Goal: Transaction & Acquisition: Purchase product/service

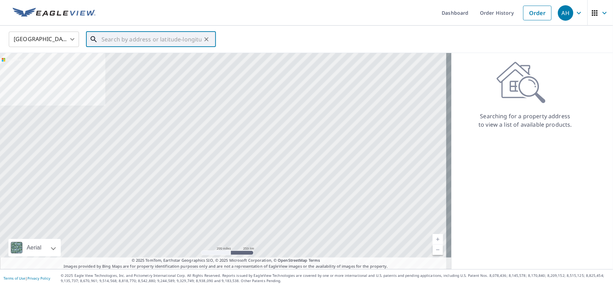
click at [142, 40] on input "text" at bounding box center [151, 39] width 100 height 20
paste input "[EMAIL_ADDRESS][DOMAIN_NAME]"
type input "[EMAIL_ADDRESS][DOMAIN_NAME]"
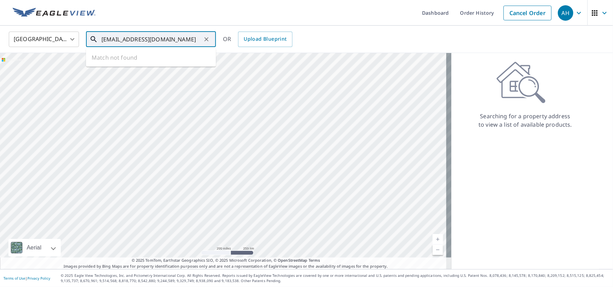
click at [207, 41] on icon "Clear" at bounding box center [206, 39] width 7 height 7
click at [172, 39] on input "text" at bounding box center [151, 39] width 100 height 20
paste input "[STREET_ADDRESS][PERSON_NAME]"
click at [113, 65] on p "[PERSON_NAME][GEOGRAPHIC_DATA]" at bounding box center [155, 67] width 110 height 7
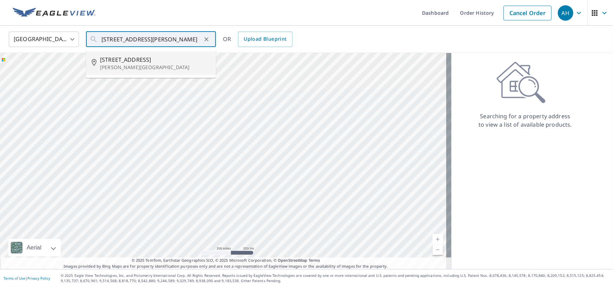
type input "[STREET_ADDRESS][PERSON_NAME]"
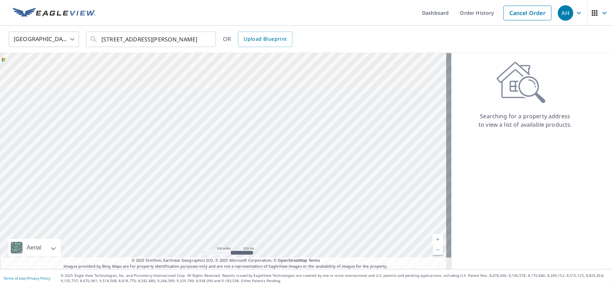
scroll to position [0, 0]
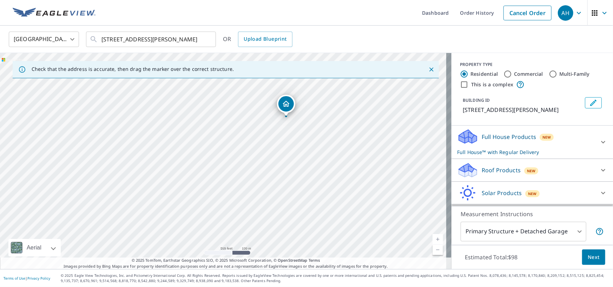
drag, startPoint x: 309, startPoint y: 112, endPoint x: 331, endPoint y: 62, distance: 54.7
click at [331, 62] on div "Check that the address is accurate, then drag the marker over the correct struc…" at bounding box center [225, 161] width 451 height 216
click at [278, 64] on div "Check that the address is accurate, then drag the marker over the correct struc…" at bounding box center [226, 69] width 426 height 17
click at [281, 173] on div "[STREET_ADDRESS][PERSON_NAME]" at bounding box center [225, 161] width 451 height 216
drag, startPoint x: 293, startPoint y: 235, endPoint x: 324, endPoint y: 91, distance: 147.4
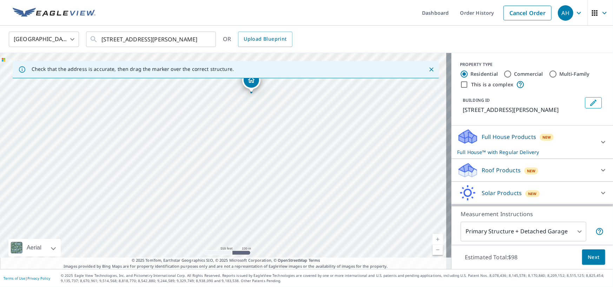
click at [323, 92] on div "[STREET_ADDRESS][PERSON_NAME]" at bounding box center [225, 161] width 451 height 216
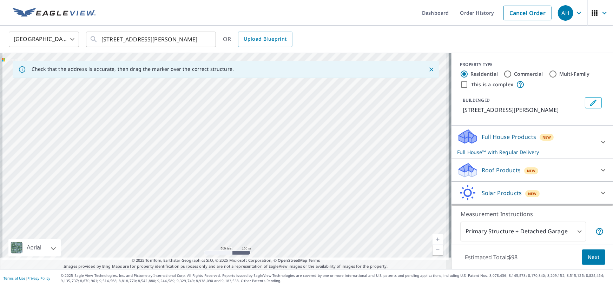
drag, startPoint x: 305, startPoint y: 162, endPoint x: 315, endPoint y: 94, distance: 68.8
click at [315, 94] on div "[STREET_ADDRESS][PERSON_NAME]" at bounding box center [225, 161] width 451 height 216
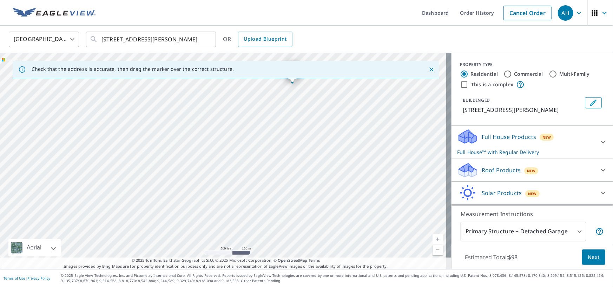
drag, startPoint x: 291, startPoint y: 117, endPoint x: 316, endPoint y: 295, distance: 179.3
click at [316, 287] on html "AH AH Dashboard Order History Cancel Order AH [GEOGRAPHIC_DATA] [GEOGRAPHIC_DAT…" at bounding box center [306, 143] width 613 height 287
click at [284, 140] on div "[STREET_ADDRESS][PERSON_NAME]" at bounding box center [225, 161] width 451 height 216
drag, startPoint x: 252, startPoint y: 89, endPoint x: 304, endPoint y: 302, distance: 218.4
click at [304, 287] on html "AH AH Dashboard Order History Cancel Order AH [GEOGRAPHIC_DATA] [GEOGRAPHIC_DAT…" at bounding box center [306, 143] width 613 height 287
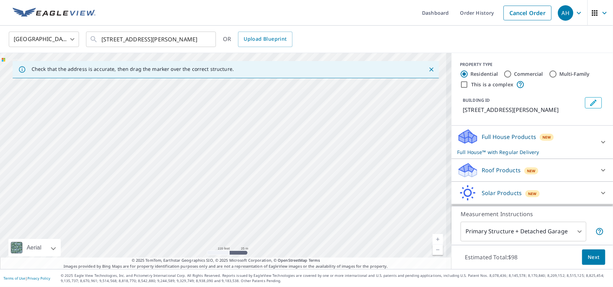
click at [312, 143] on div "[STREET_ADDRESS][PERSON_NAME]" at bounding box center [225, 161] width 451 height 216
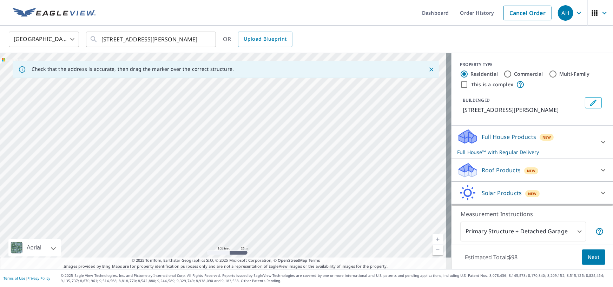
drag, startPoint x: 343, startPoint y: 106, endPoint x: 326, endPoint y: 302, distance: 196.5
click at [326, 287] on html "AH AH Dashboard Order History Cancel Order AH [GEOGRAPHIC_DATA] [GEOGRAPHIC_DAT…" at bounding box center [306, 143] width 613 height 287
drag, startPoint x: 376, startPoint y: 129, endPoint x: 376, endPoint y: 133, distance: 4.3
click at [376, 130] on div "[STREET_ADDRESS][PERSON_NAME]" at bounding box center [225, 161] width 451 height 216
drag, startPoint x: 350, startPoint y: 188, endPoint x: 246, endPoint y: 302, distance: 154.0
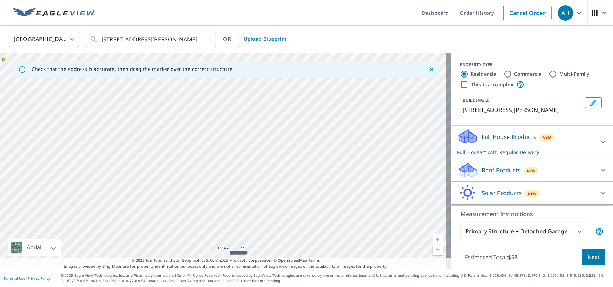
click at [246, 287] on html "AH AH Dashboard Order History Cancel Order AH [GEOGRAPHIC_DATA] [GEOGRAPHIC_DAT…" at bounding box center [306, 143] width 613 height 287
click at [316, 147] on div "[STREET_ADDRESS][PERSON_NAME]" at bounding box center [225, 161] width 451 height 216
drag, startPoint x: 329, startPoint y: 83, endPoint x: 323, endPoint y: 211, distance: 128.2
click at [323, 211] on div "[STREET_ADDRESS][PERSON_NAME]" at bounding box center [225, 161] width 451 height 216
click at [492, 172] on p "Roof Products" at bounding box center [501, 170] width 39 height 8
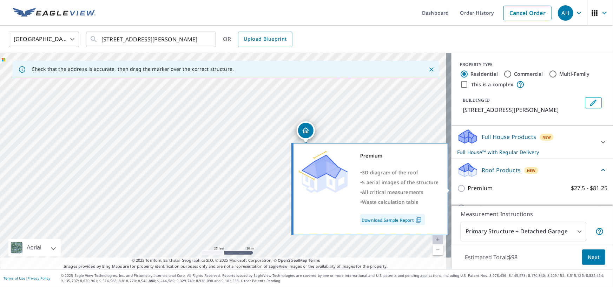
click at [457, 189] on input "Premium $27.5 - $81.25" at bounding box center [462, 188] width 11 height 8
checkbox input "true"
checkbox input "false"
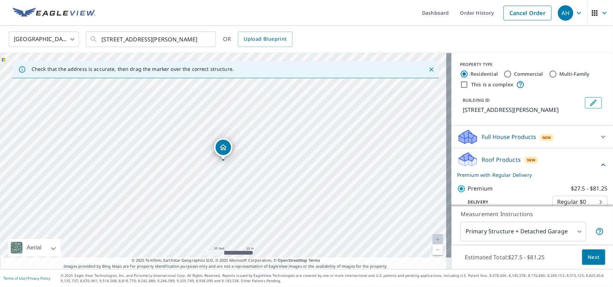
click at [523, 227] on body "AH AH Dashboard Order History Cancel Order AH [GEOGRAPHIC_DATA] [GEOGRAPHIC_DAT…" at bounding box center [306, 143] width 613 height 287
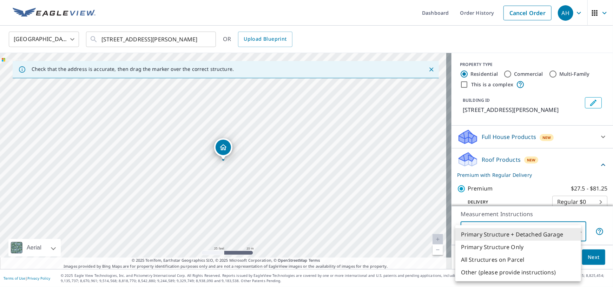
click at [500, 249] on li "Primary Structure Only" at bounding box center [518, 247] width 126 height 13
type input "2"
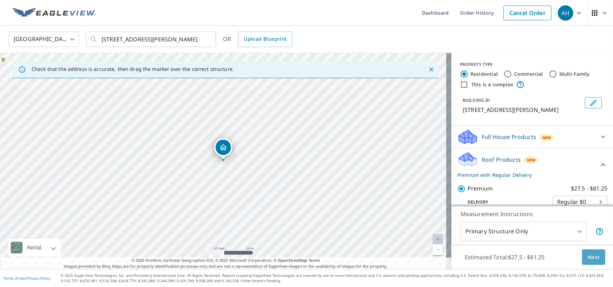
click at [588, 259] on span "Next" at bounding box center [594, 257] width 12 height 9
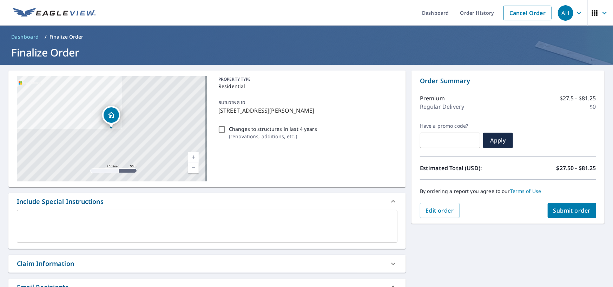
click at [568, 210] on span "Submit order" at bounding box center [572, 211] width 38 height 8
checkbox input "true"
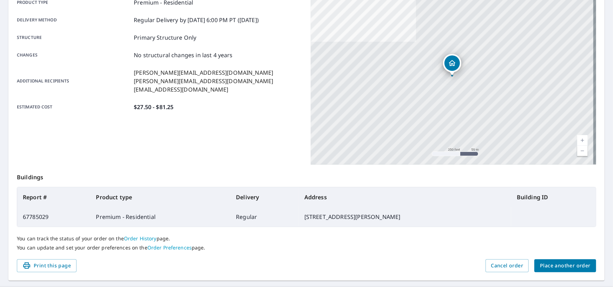
scroll to position [126, 0]
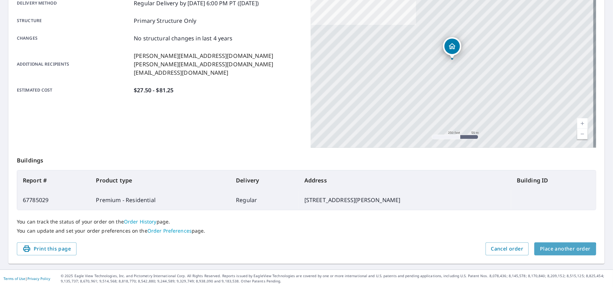
click at [560, 251] on span "Place another order" at bounding box center [565, 249] width 51 height 9
